Goal: Task Accomplishment & Management: Manage account settings

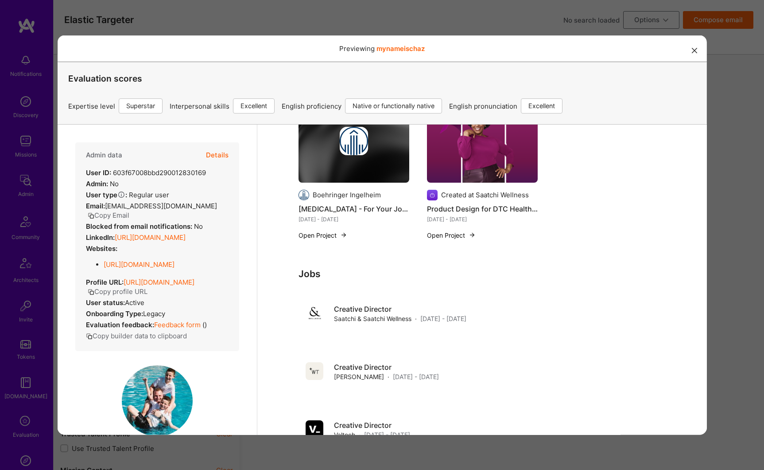
scroll to position [148, 0]
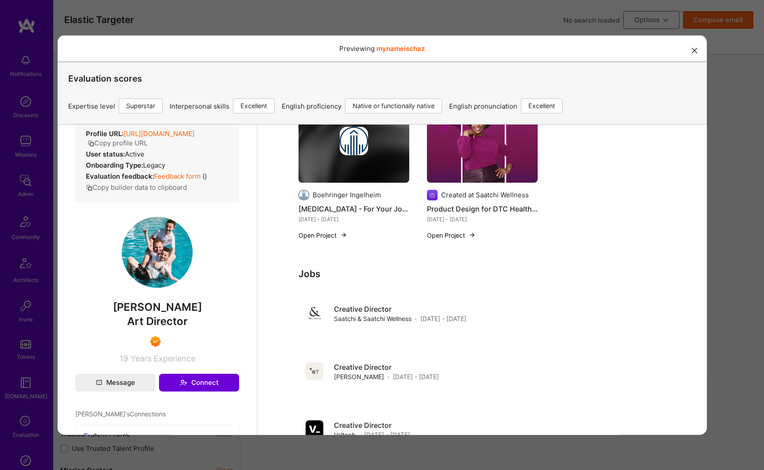
click at [24, 176] on div "Previewing mynameischaz Evaluation scores Expertise level Superstar Interperson…" at bounding box center [382, 235] width 764 height 470
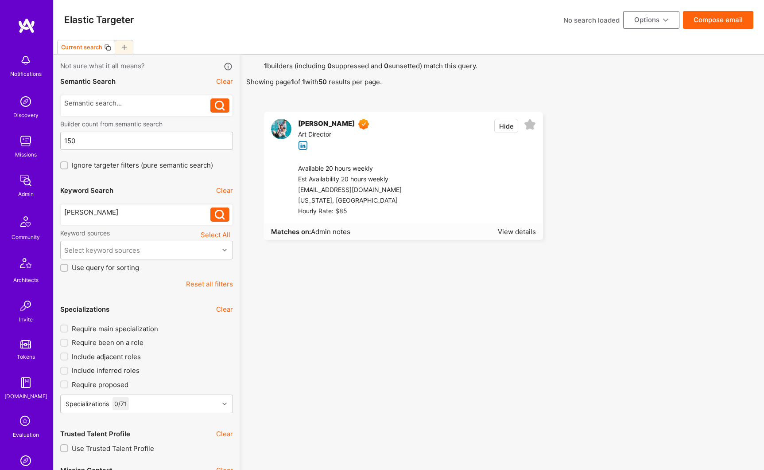
click at [23, 181] on img at bounding box center [26, 180] width 18 height 18
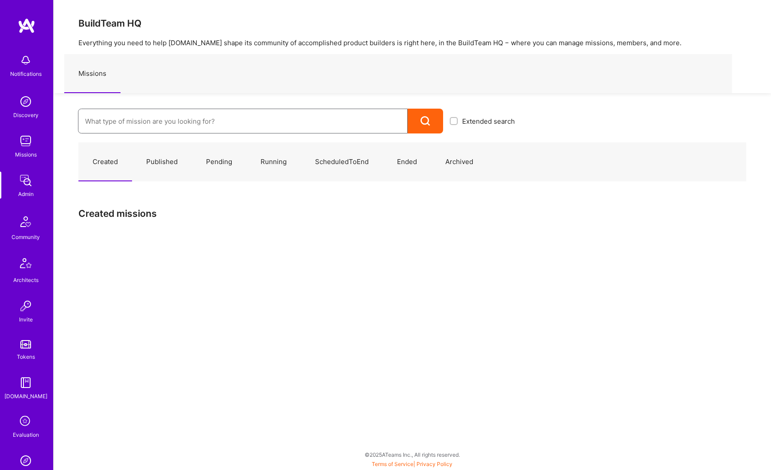
click at [142, 123] on input at bounding box center [242, 121] width 315 height 23
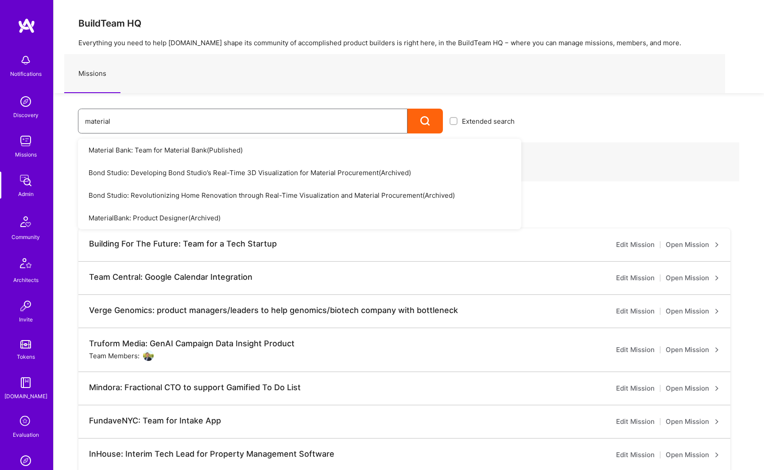
type input "material"
click at [181, 151] on link "Material Bank: Team for Material Bank ( Published )" at bounding box center [299, 150] width 443 height 23
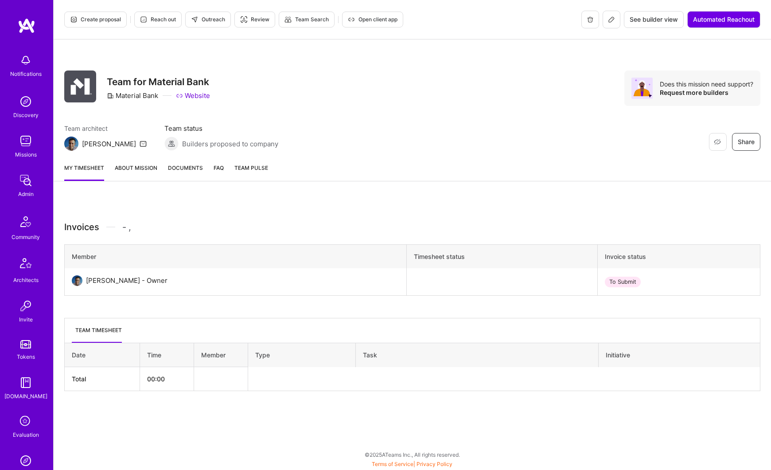
click at [615, 23] on button at bounding box center [611, 20] width 18 height 18
